Goal: Check status: Check status

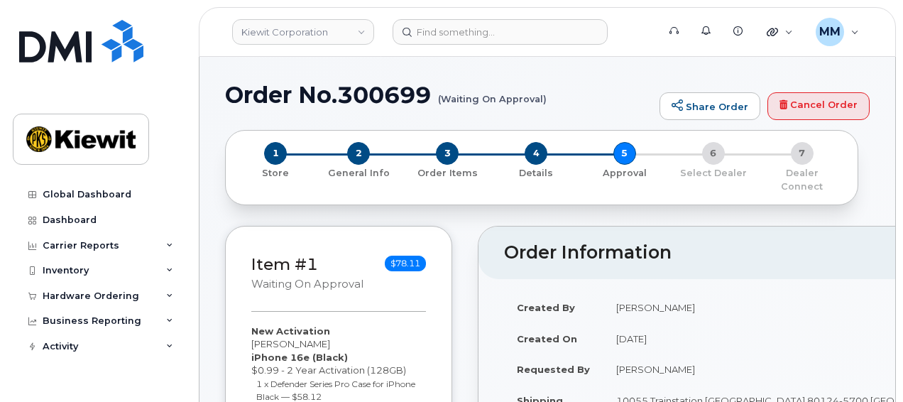
click at [376, 95] on h1 "Order No.300699 (Waiting On Approval)" at bounding box center [438, 94] width 427 height 25
copy h1 "300699"
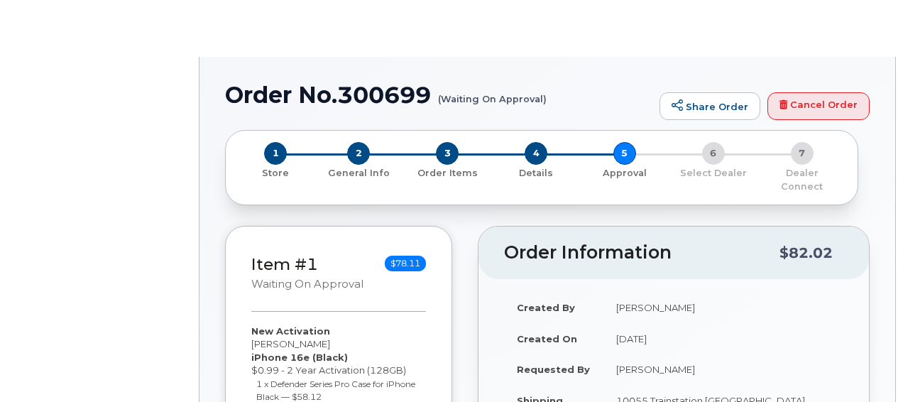
radio input "true"
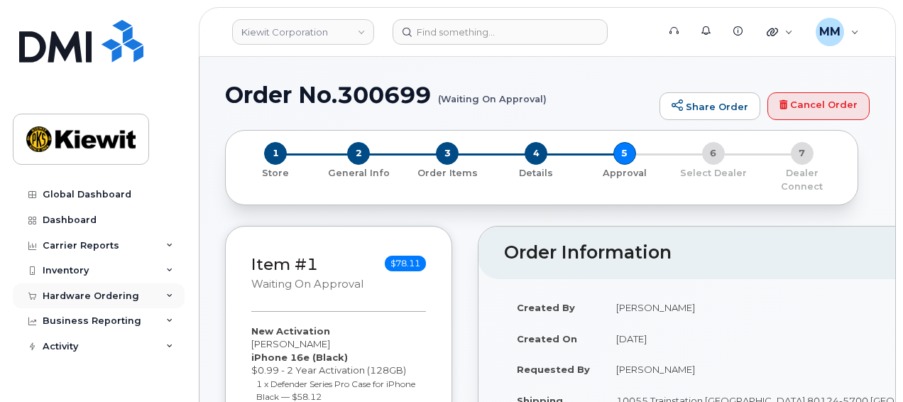
click at [124, 295] on div "Hardware Ordering" at bounding box center [91, 295] width 97 height 11
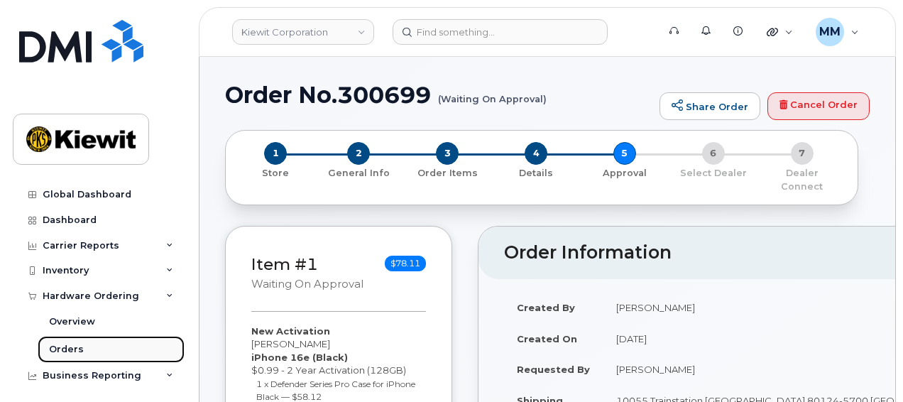
click at [84, 344] on link "Orders" at bounding box center [111, 349] width 147 height 27
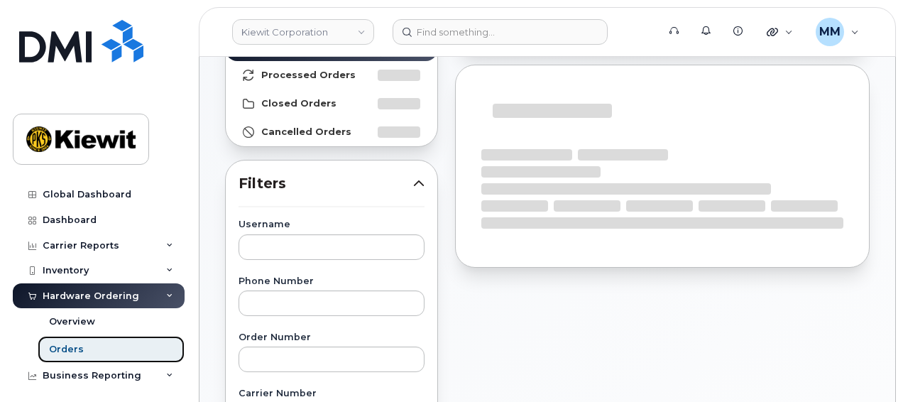
scroll to position [213, 0]
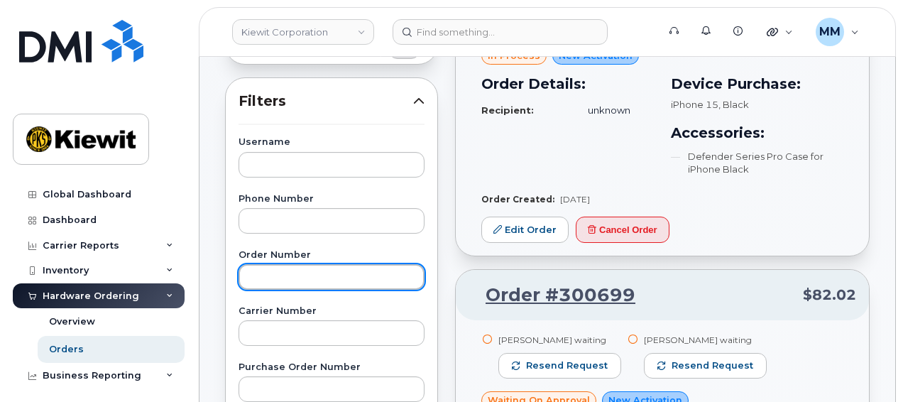
click at [317, 266] on input "text" at bounding box center [332, 277] width 186 height 26
paste input "300699"
type input "300699"
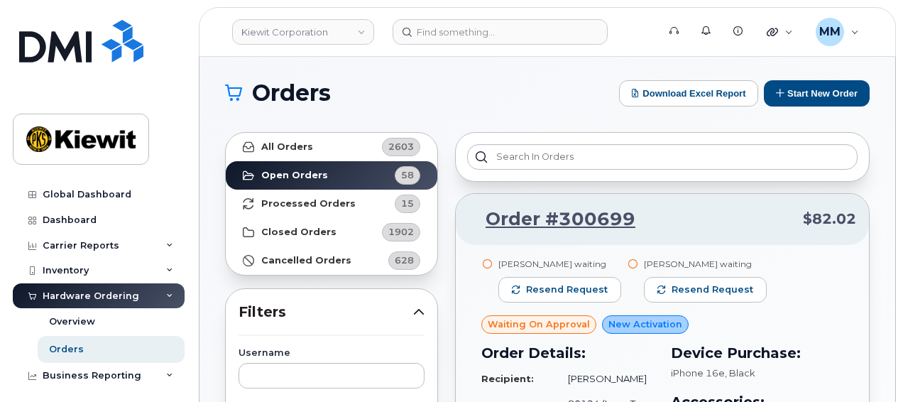
scroll to position [0, 0]
